Goal: Find specific page/section: Find specific page/section

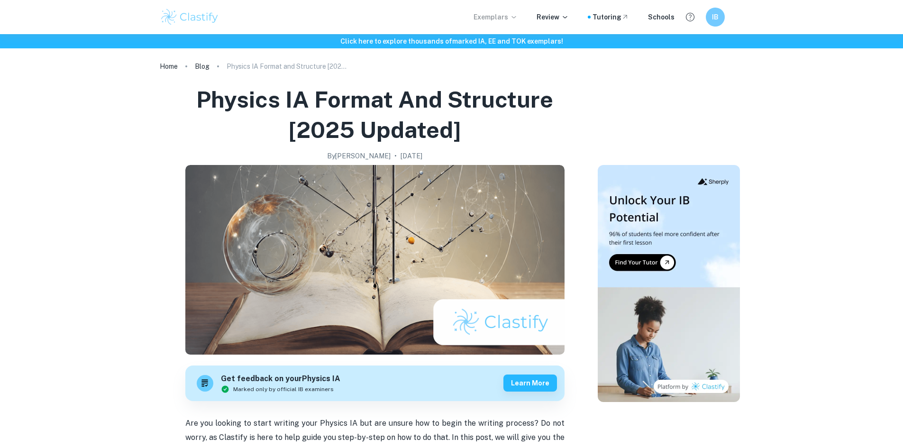
click at [492, 18] on p "Exemplars" at bounding box center [496, 17] width 44 height 10
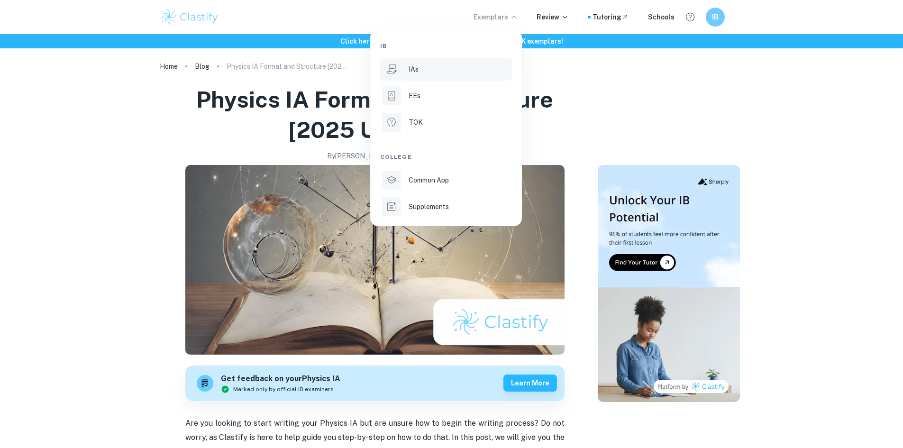
click at [412, 70] on p "IAs" at bounding box center [414, 69] width 10 height 10
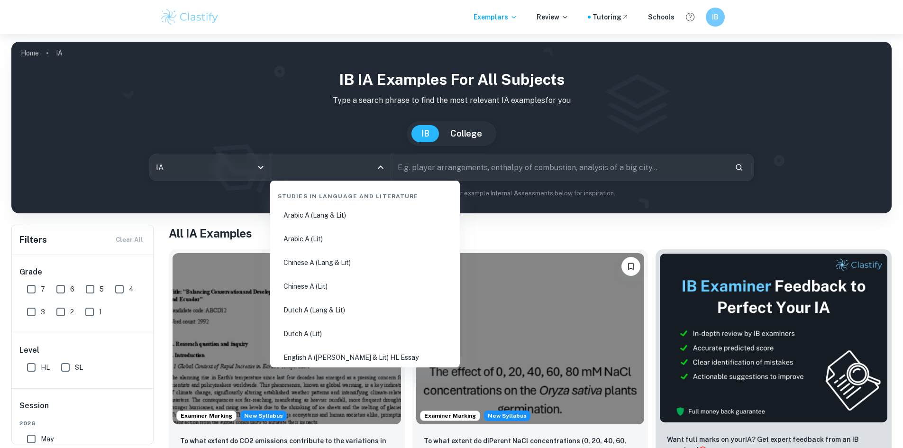
click at [318, 164] on input "All Subjects" at bounding box center [323, 167] width 98 height 18
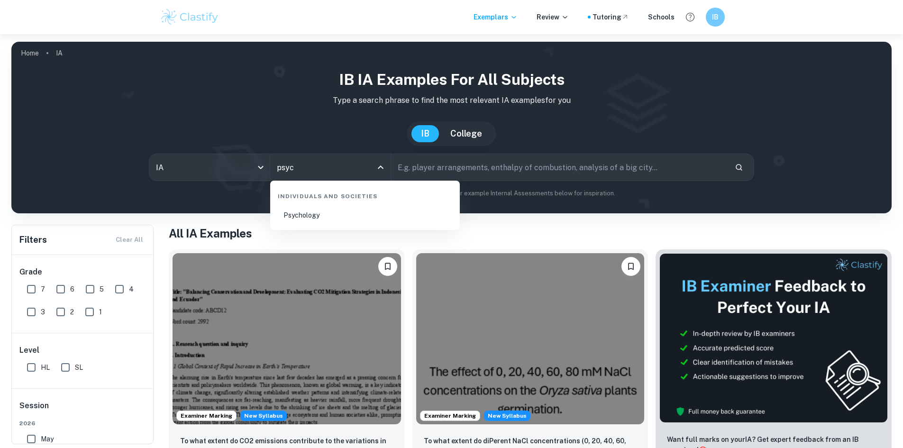
type input "psyc"
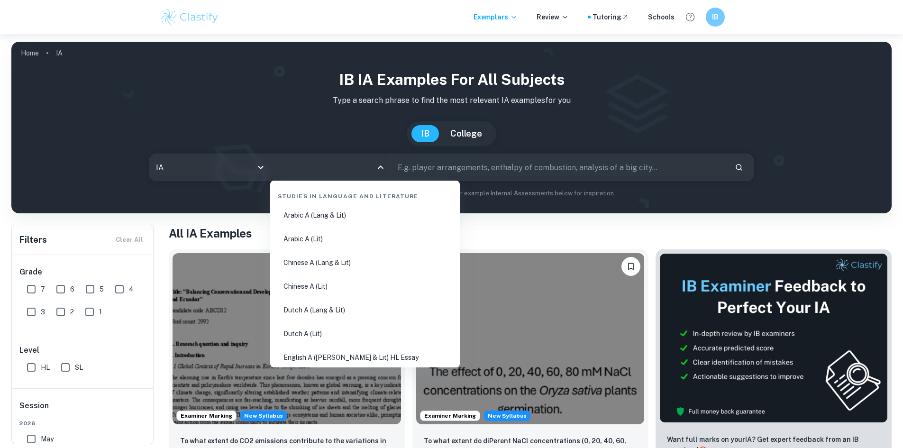
click at [319, 166] on input "All Subjects" at bounding box center [323, 167] width 98 height 18
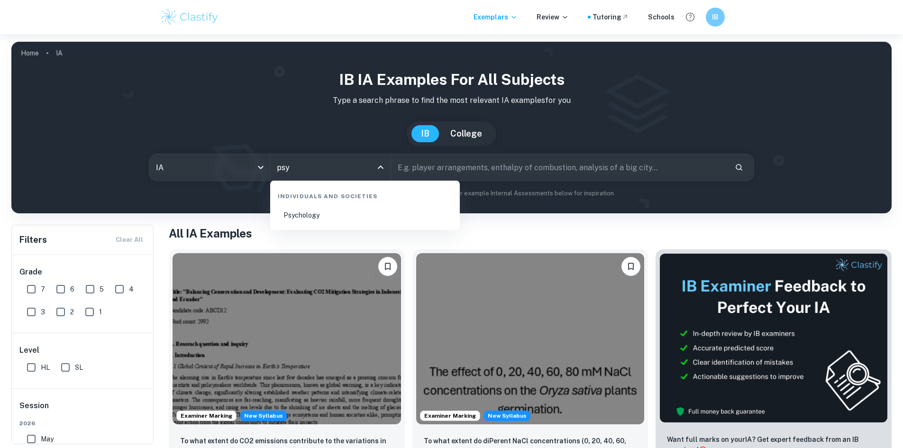
click at [310, 217] on li "Psychology" at bounding box center [365, 215] width 182 height 22
type input "Psychology"
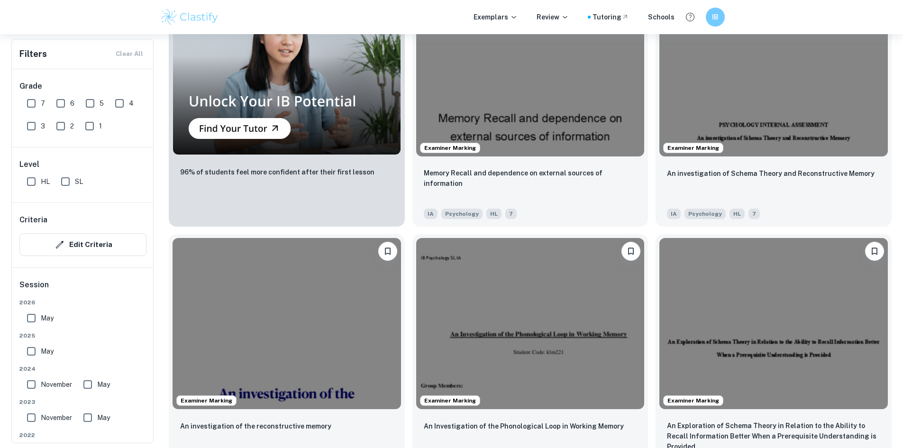
scroll to position [872, 0]
